Goal: Navigation & Orientation: Find specific page/section

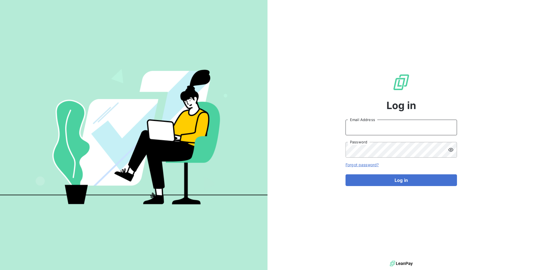
click at [361, 123] on input "Email Address" at bounding box center [402, 128] width 112 height 16
type input "admin@tecnifibre"
click at [346, 174] on button "Log in" at bounding box center [402, 180] width 112 height 12
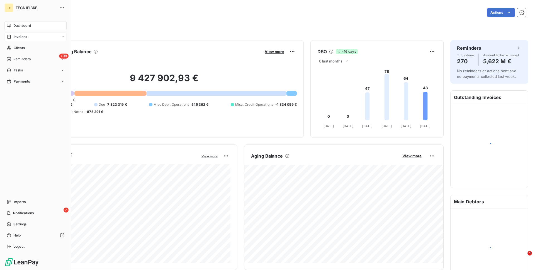
click at [32, 35] on div "Invoices" at bounding box center [35, 36] width 62 height 9
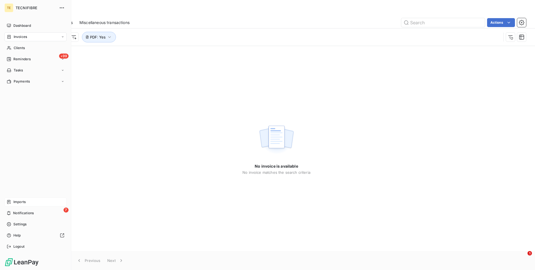
click at [28, 198] on div "Imports" at bounding box center [35, 201] width 62 height 9
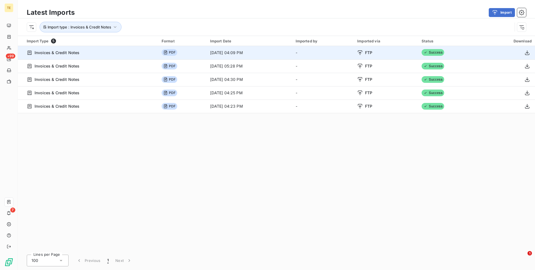
click at [532, 48] on span at bounding box center [527, 52] width 9 height 9
click at [527, 55] on icon "button" at bounding box center [528, 53] width 6 height 6
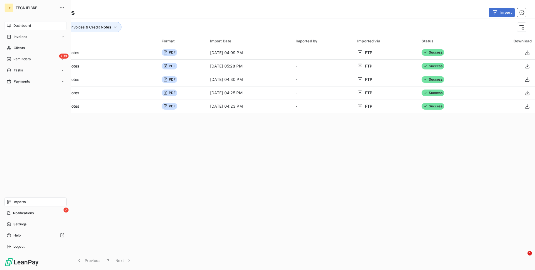
click at [14, 22] on div "Dashboard" at bounding box center [35, 25] width 62 height 9
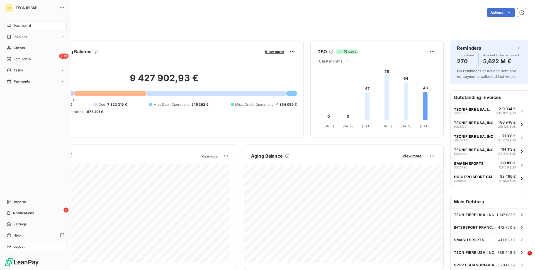
click at [31, 246] on div "Logout" at bounding box center [35, 246] width 62 height 9
